Goal: Task Accomplishment & Management: Manage account settings

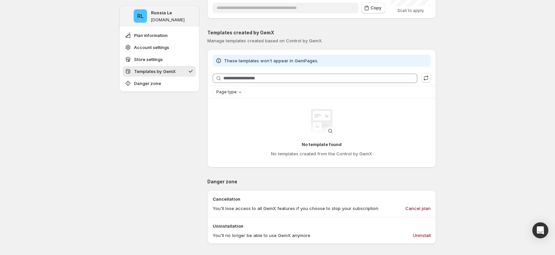
scroll to position [429, 0]
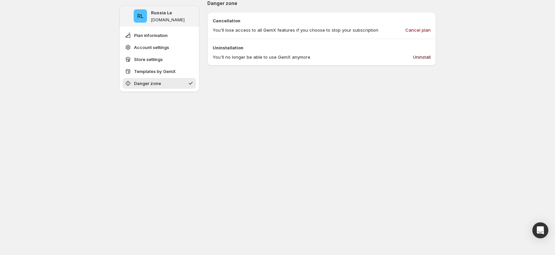
click at [425, 54] on span "Uninstall" at bounding box center [422, 57] width 18 height 7
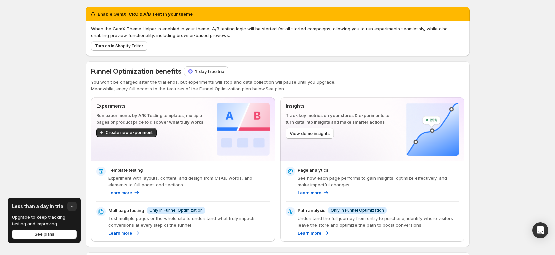
click at [207, 69] on p "1-day free trial" at bounding box center [210, 71] width 30 height 7
